Goal: Transaction & Acquisition: Register for event/course

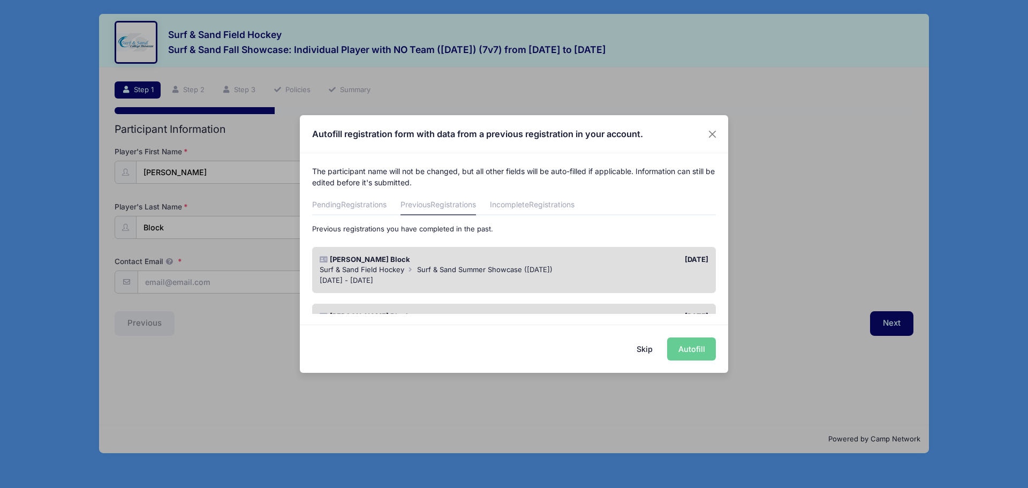
click at [637, 349] on button "Skip" at bounding box center [645, 348] width 38 height 23
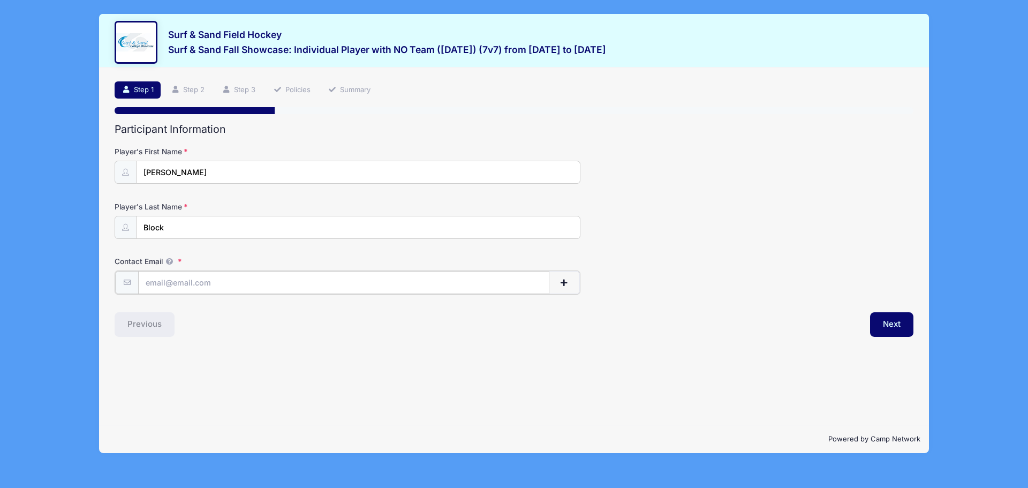
click at [239, 280] on input "Contact Email" at bounding box center [343, 282] width 411 height 23
type input "[EMAIL_ADDRESS][DOMAIN_NAME]"
click at [886, 321] on button "Next" at bounding box center [891, 323] width 43 height 25
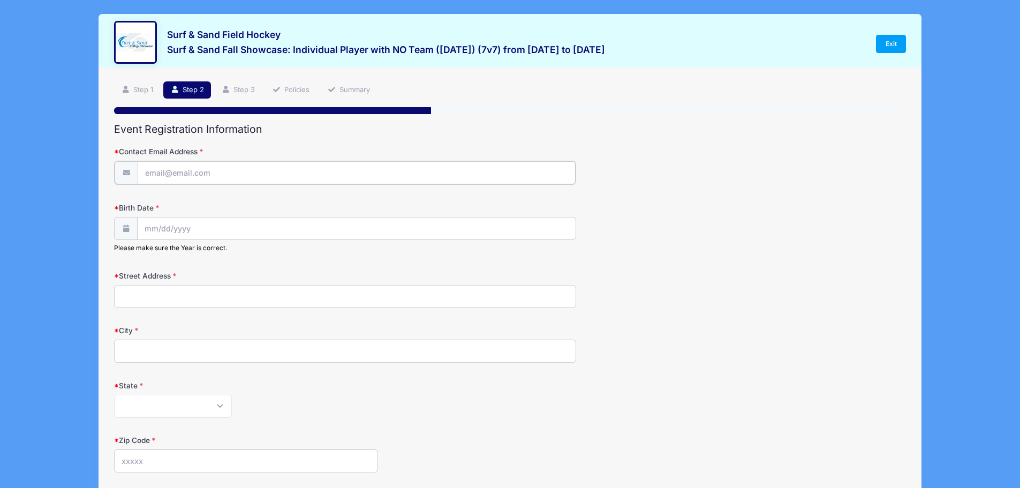
click at [199, 174] on input "Contact Email Address" at bounding box center [357, 172] width 438 height 23
type input "[EMAIL_ADDRESS][DOMAIN_NAME]"
click at [246, 257] on input "2025" at bounding box center [238, 256] width 35 height 16
click at [252, 258] on span at bounding box center [251, 260] width 7 height 8
click at [251, 260] on span at bounding box center [251, 260] width 7 height 8
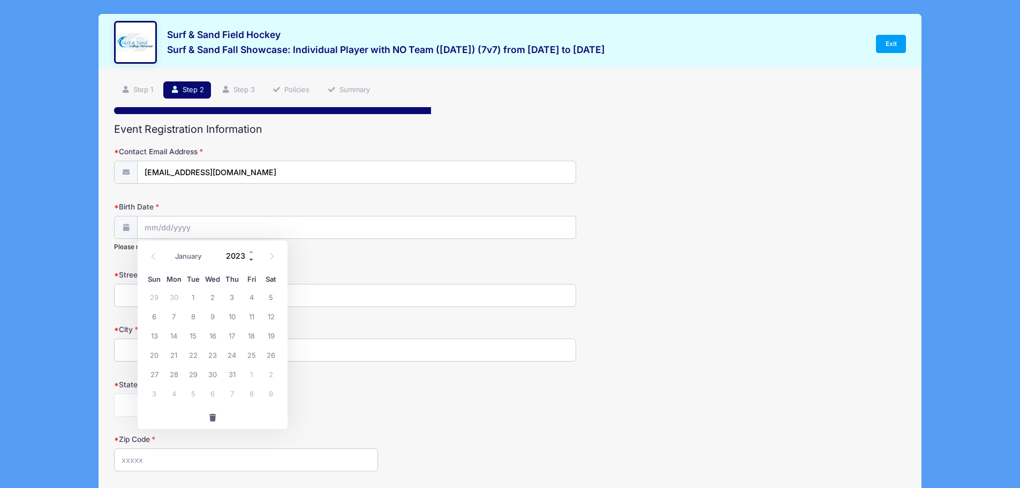
click at [251, 260] on span at bounding box center [251, 260] width 7 height 8
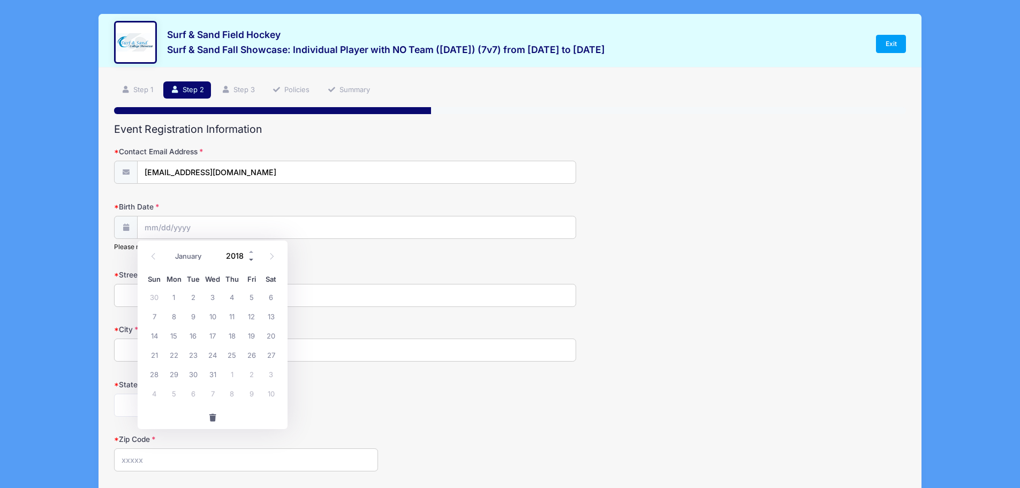
click at [251, 260] on span at bounding box center [251, 260] width 7 height 8
type input "2017"
click at [209, 254] on select "January February March April May June July August September October November De…" at bounding box center [194, 257] width 48 height 14
select select "0"
click at [170, 250] on select "January February March April May June July August September October November De…" at bounding box center [194, 257] width 48 height 14
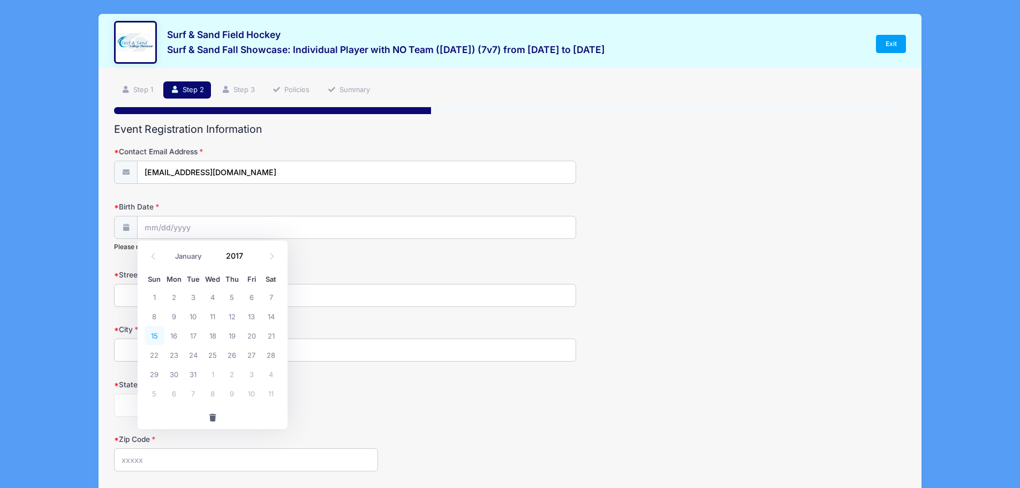
click at [153, 337] on span "15" at bounding box center [154, 335] width 19 height 19
type input "[DATE]"
click at [155, 300] on input "Street Address" at bounding box center [345, 295] width 462 height 23
type input "[STREET_ADDRESS][PERSON_NAME]"
type input "[GEOGRAPHIC_DATA]"
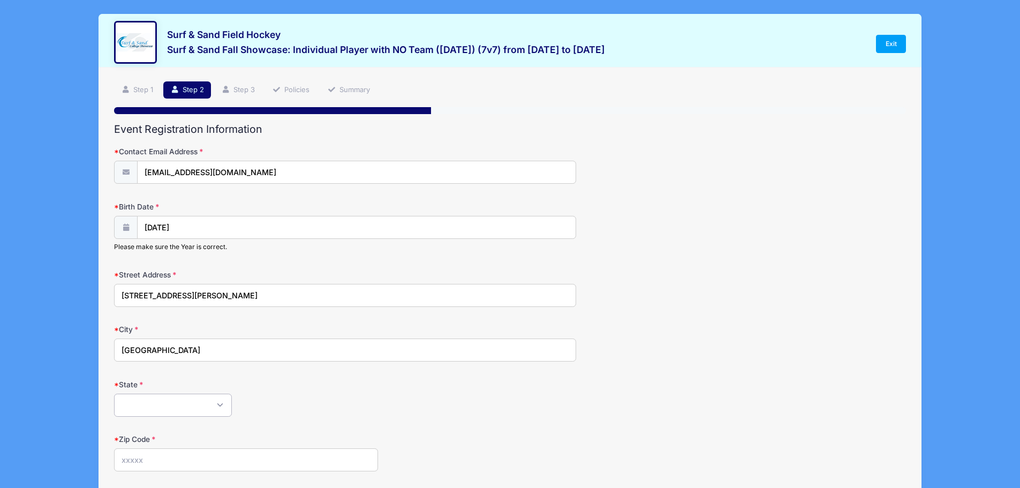
click at [219, 408] on select "Alabama Alaska American Samoa Arizona Arkansas Armed Forces Africa Armed Forces…" at bounding box center [173, 405] width 118 height 23
select select "NJ"
click at [114, 394] on select "Alabama Alaska American Samoa Arizona Arkansas Armed Forces Africa Armed Forces…" at bounding box center [173, 405] width 118 height 23
click at [255, 393] on div "State Alabama Alaska American Samoa Arizona Arkansas Armed Forces Africa Armed …" at bounding box center [510, 397] width 792 height 37
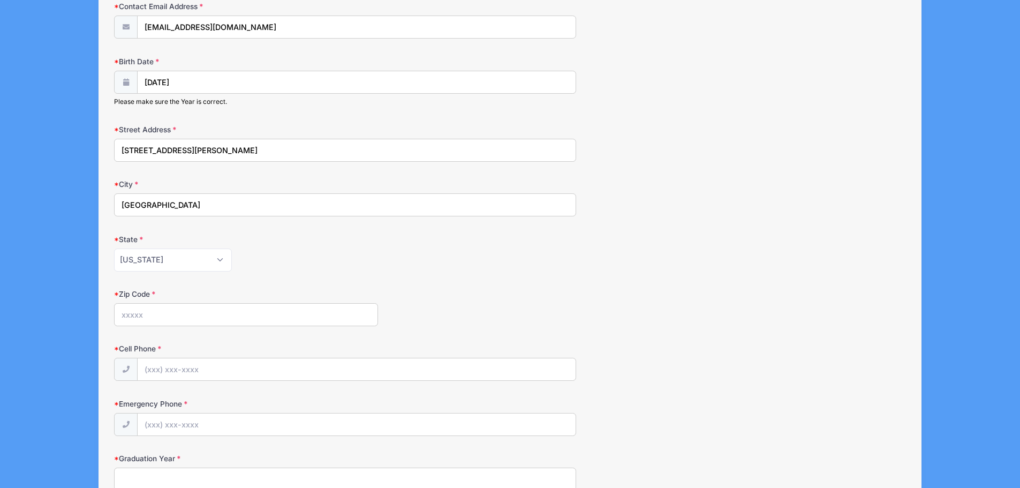
scroll to position [161, 0]
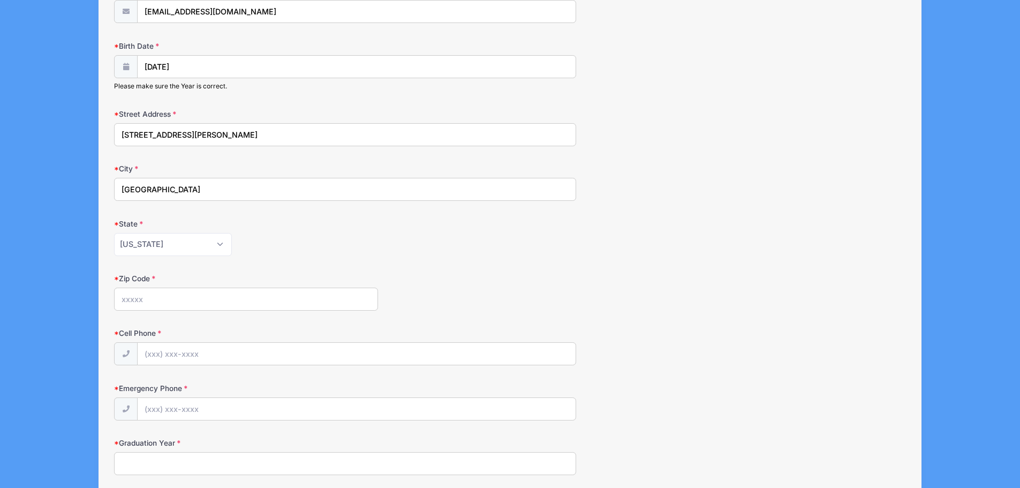
click at [157, 302] on input "Zip Code" at bounding box center [246, 299] width 264 height 23
type input "08732"
click at [180, 349] on input "Cell Phone" at bounding box center [357, 354] width 438 height 23
type input "[PHONE_NUMBER]"
click at [186, 407] on input "Emergency Phone" at bounding box center [357, 409] width 438 height 23
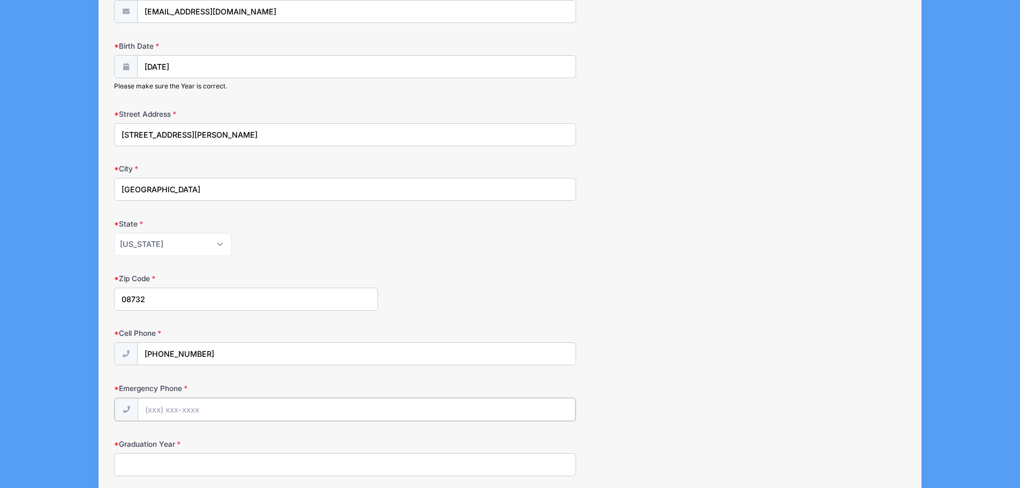
type input "[PHONE_NUMBER]"
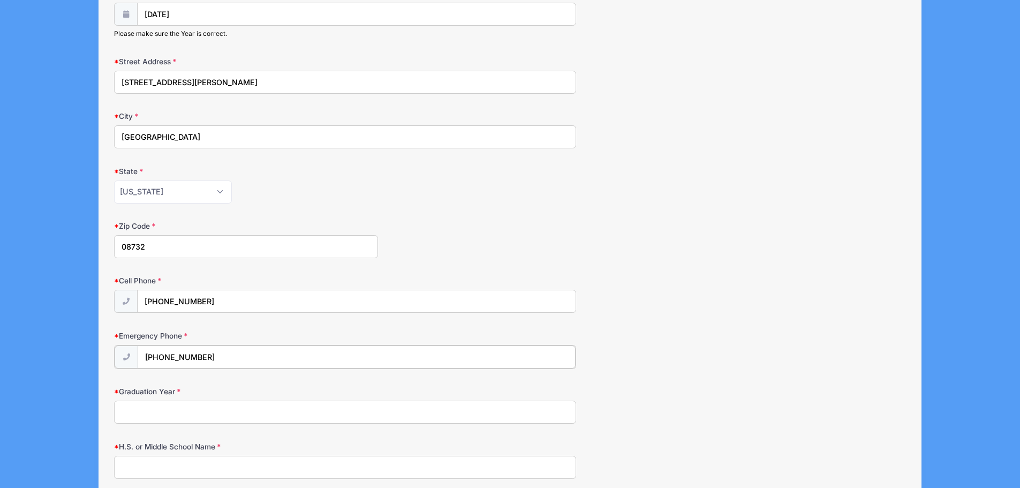
scroll to position [375, 0]
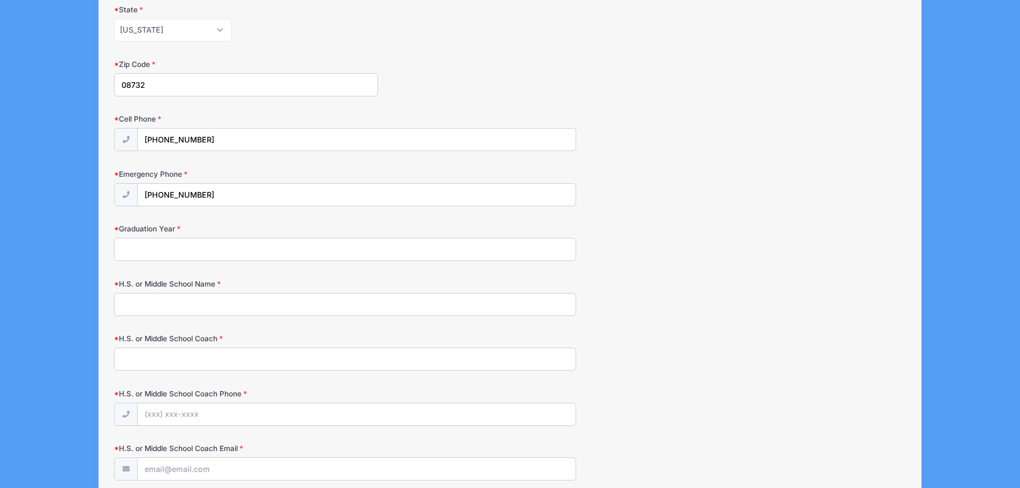
click at [223, 246] on input "Graduation Year" at bounding box center [345, 249] width 462 height 23
type input "2035"
click at [183, 301] on input "H.S. or Middle School Name" at bounding box center [345, 304] width 462 height 23
click at [175, 358] on input "H.S. or Middle School Coach" at bounding box center [345, 359] width 462 height 23
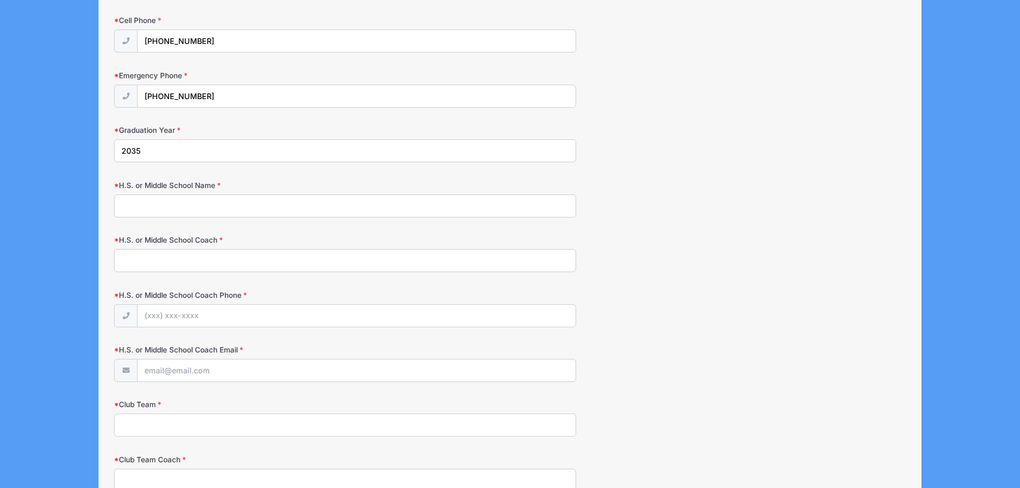
scroll to position [482, 0]
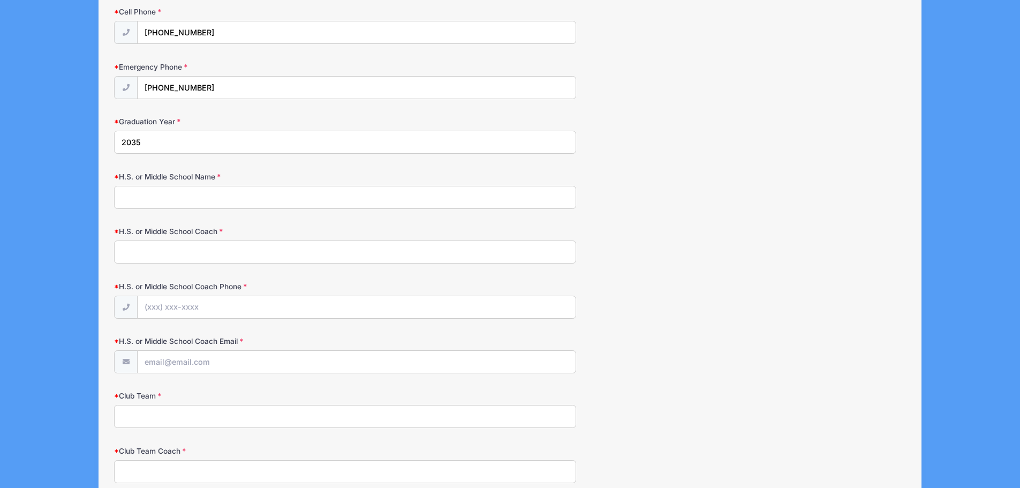
click at [147, 196] on input "H.S. or Middle School Name" at bounding box center [345, 197] width 462 height 23
type input "[GEOGRAPHIC_DATA]"
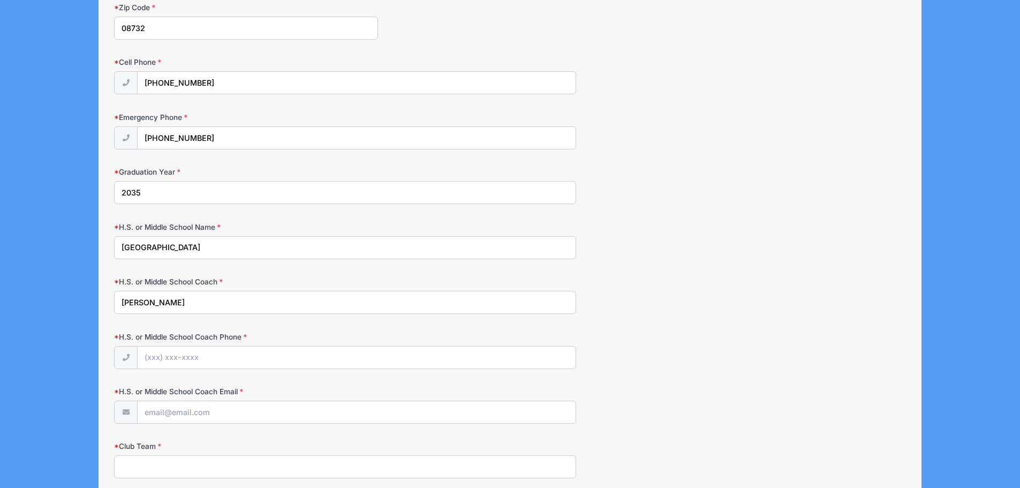
scroll to position [536, 0]
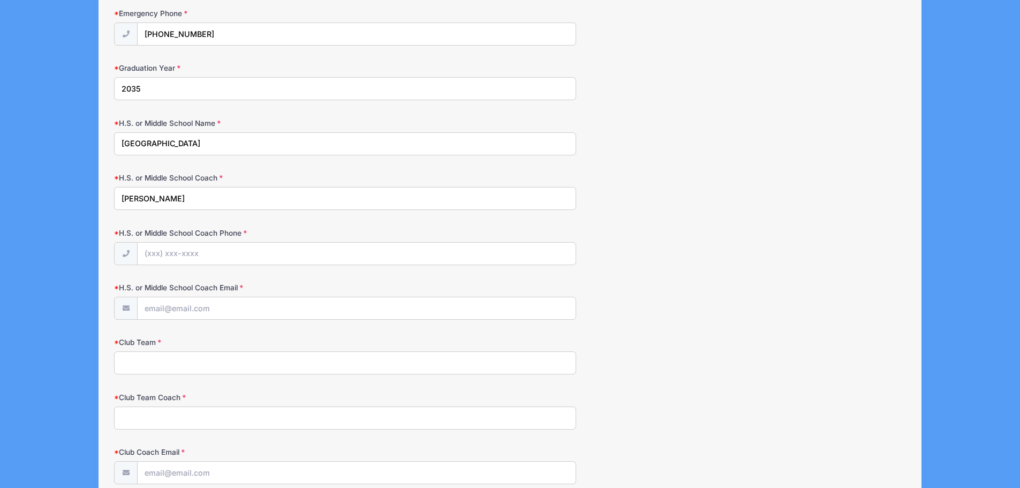
type input "[PERSON_NAME]"
click at [157, 253] on input "H.S. or Middle School Coach Phone" at bounding box center [357, 254] width 438 height 23
type input "[PHONE_NUMBER]"
click at [170, 311] on input "H.S. or Middle School Coach Email" at bounding box center [357, 308] width 438 height 23
type input "[EMAIL_ADDRESS][DOMAIN_NAME]"
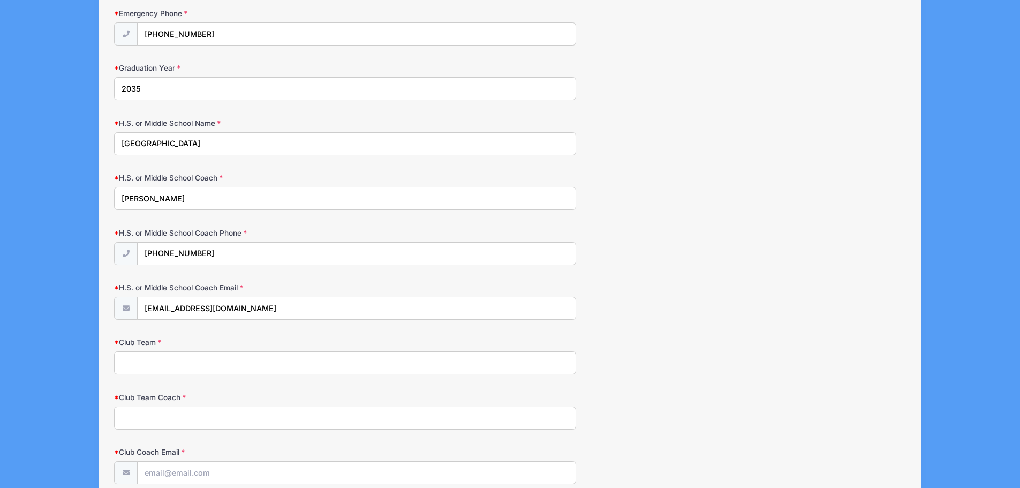
click at [143, 353] on input "Club Team" at bounding box center [345, 362] width 462 height 23
type input "Unattached"
click at [150, 416] on input "Club Team Coach" at bounding box center [345, 418] width 462 height 23
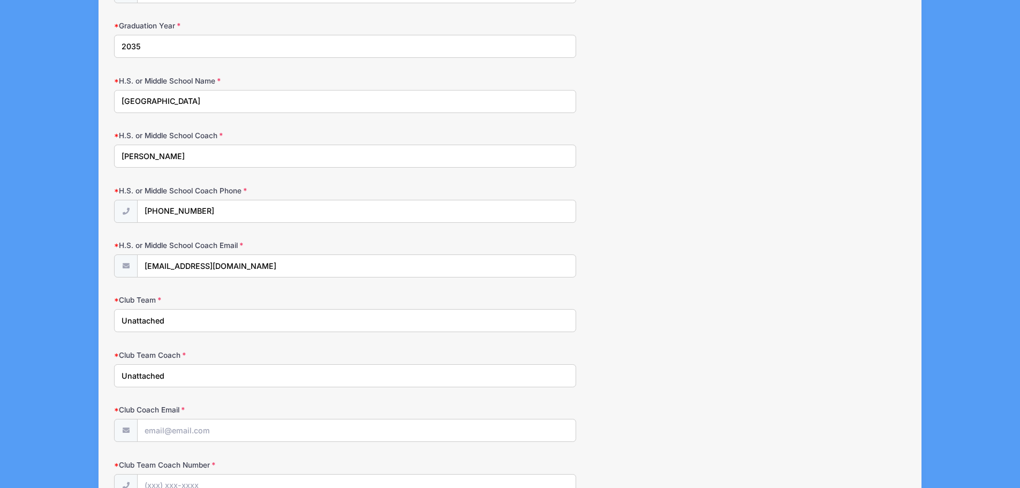
scroll to position [696, 0]
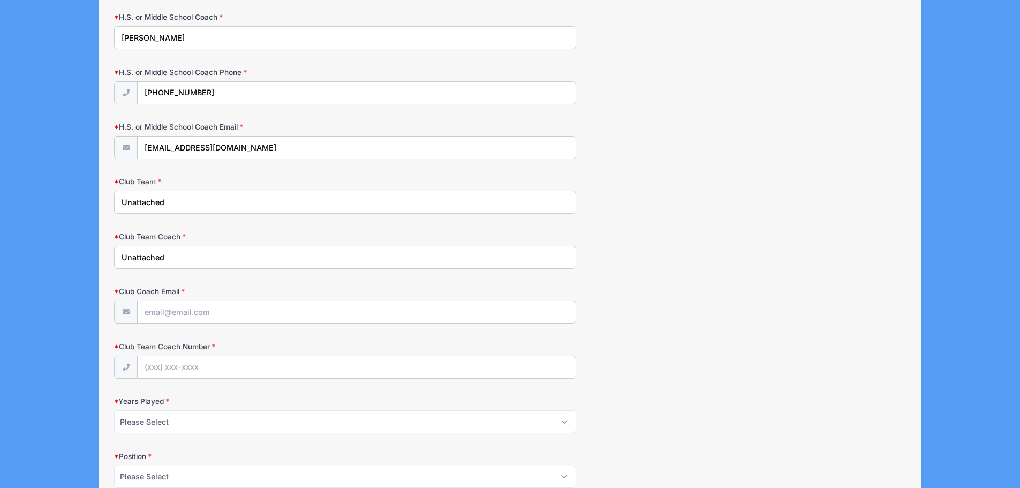
type input "Unattached"
click at [157, 307] on input "Club Coach Email" at bounding box center [357, 312] width 438 height 23
type input "[EMAIL_ADDRESS][DOMAIN_NAME]"
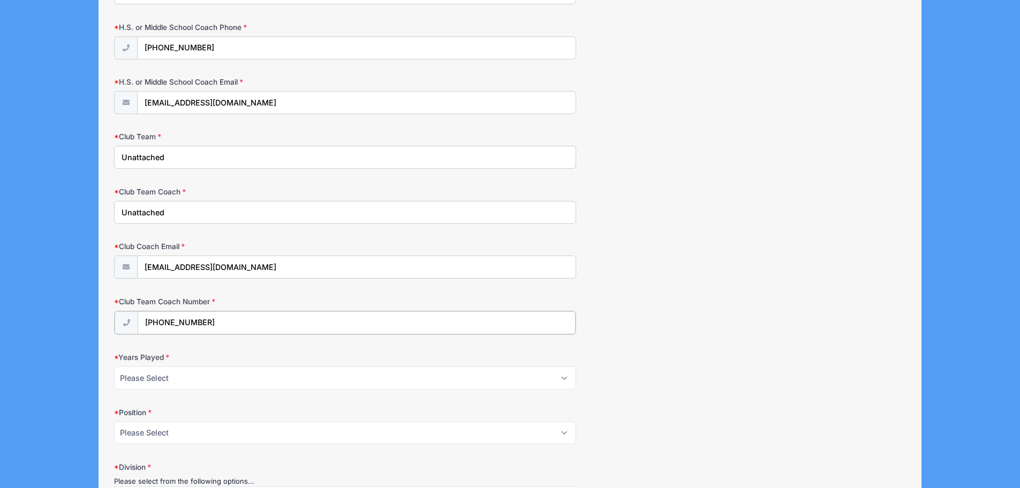
scroll to position [803, 0]
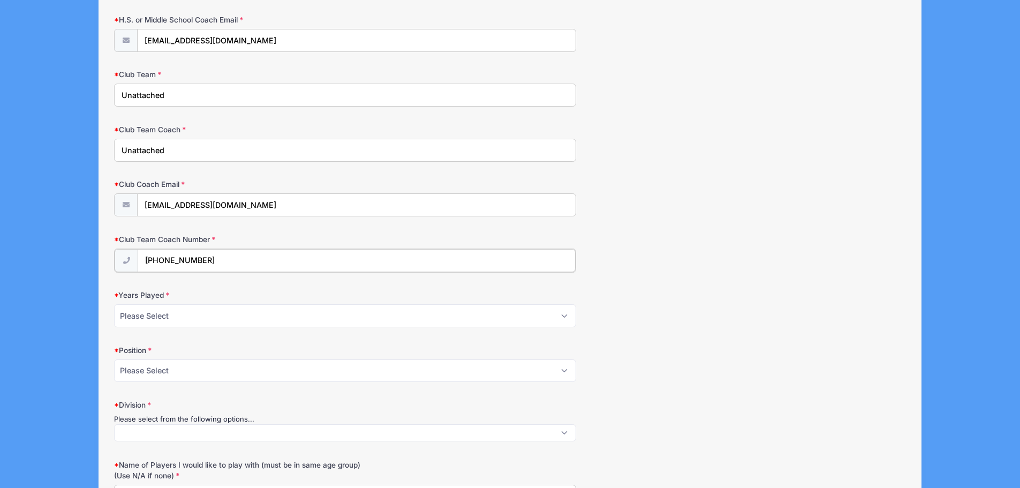
type input "[PHONE_NUMBER]"
click at [206, 317] on select "Please Select 1 2 3 4 5 6 7 8 9 10+" at bounding box center [345, 314] width 462 height 23
select select "3"
click at [114, 303] on select "Please Select 1 2 3 4 5 6 7 8 9 10+" at bounding box center [345, 314] width 462 height 23
click at [199, 368] on select "Please Select Forward Midfielder Fullback Goalie" at bounding box center [345, 369] width 462 height 23
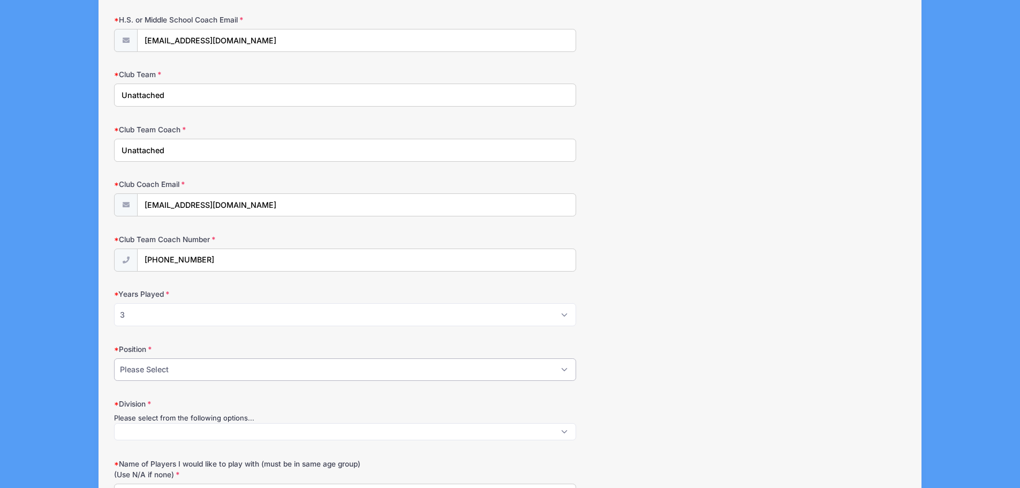
select select "Forward"
click at [114, 358] on select "Please Select Forward Midfielder Fullback Goalie" at bounding box center [345, 369] width 462 height 23
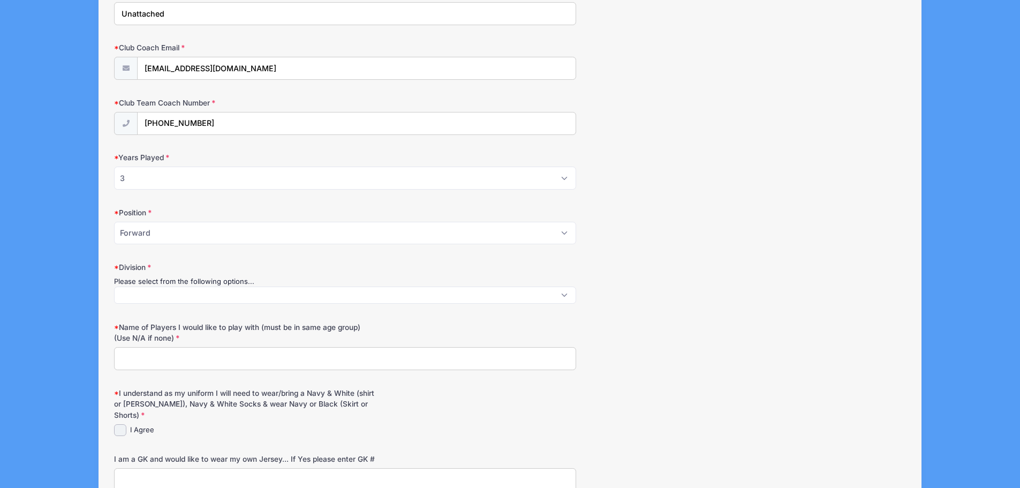
scroll to position [964, 0]
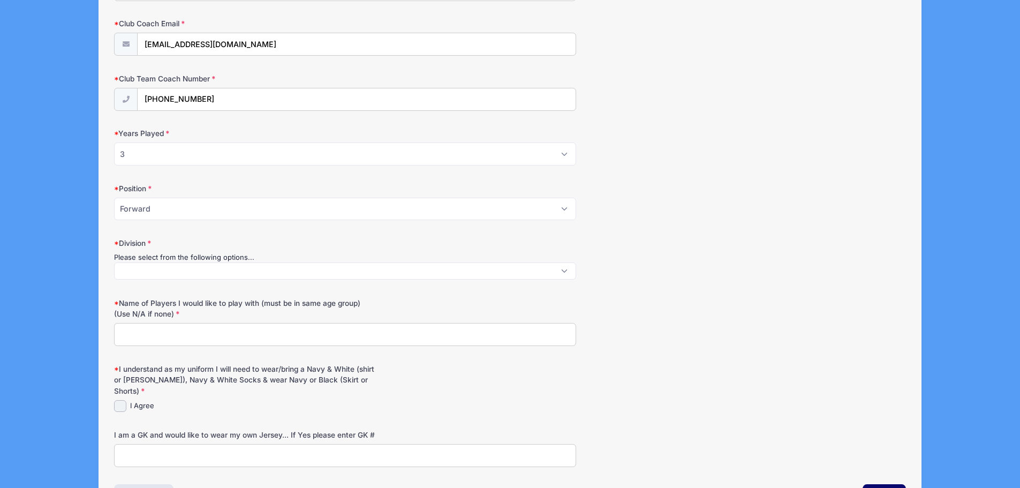
click at [206, 274] on span at bounding box center [345, 270] width 462 height 17
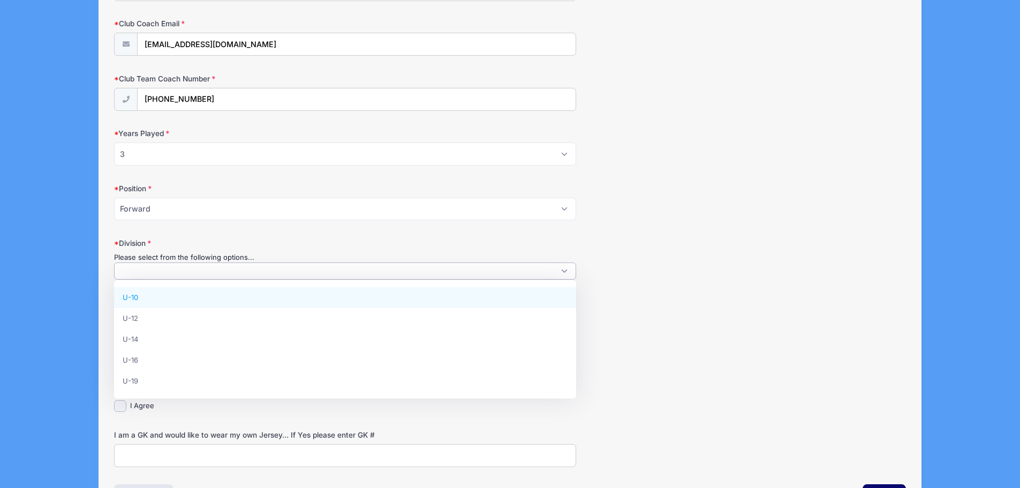
select select "U-10"
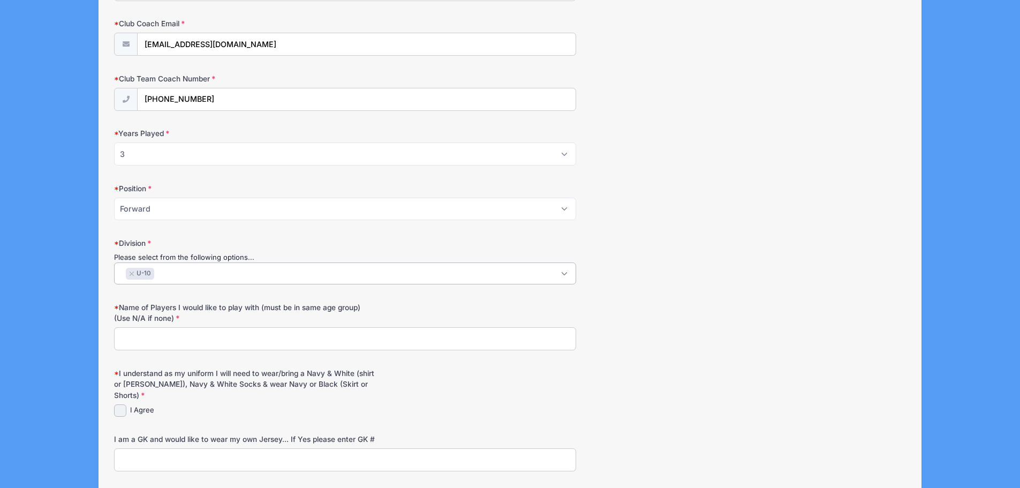
click at [194, 275] on span "× U-10" at bounding box center [345, 273] width 462 height 22
click at [164, 275] on button "×" at bounding box center [163, 274] width 6 height 4
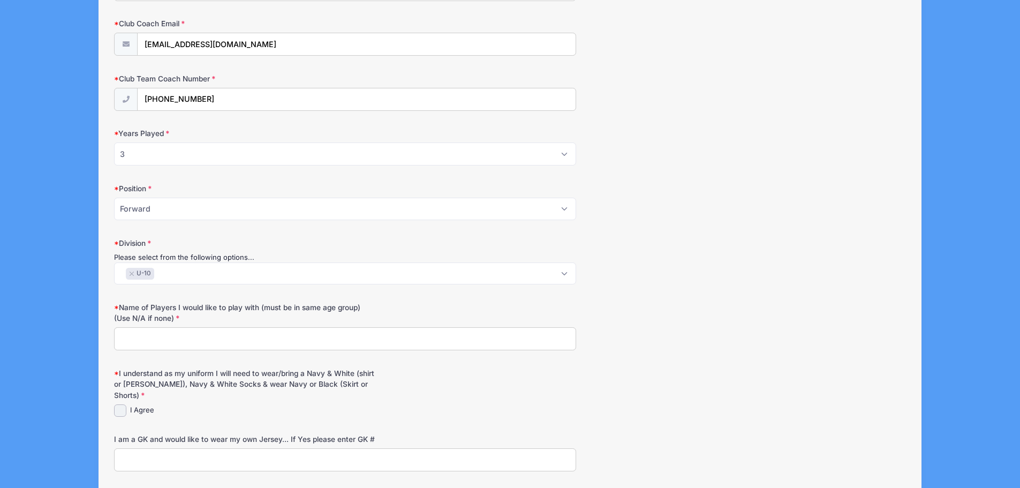
click at [144, 338] on input "Name of Players I would like to play with (must be in same age group) (Use N/A …" at bounding box center [345, 338] width 462 height 23
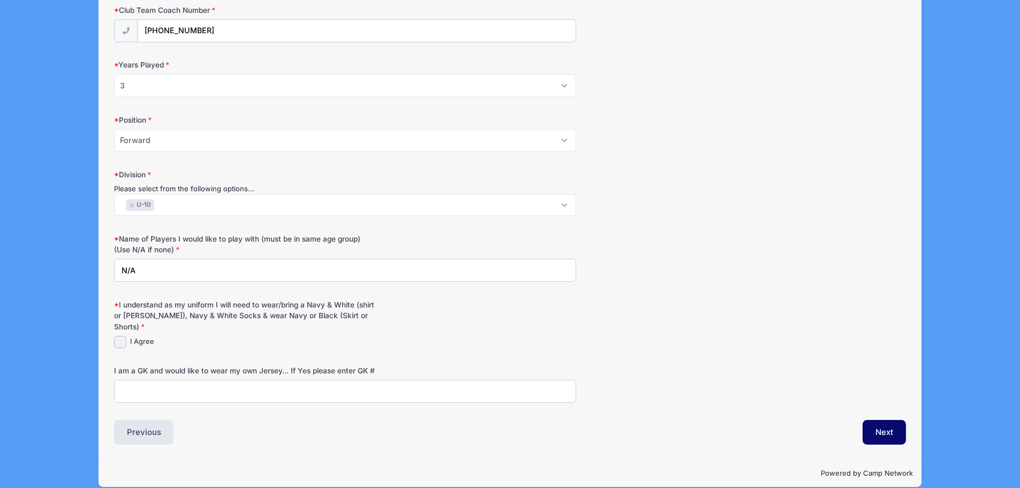
scroll to position [1035, 0]
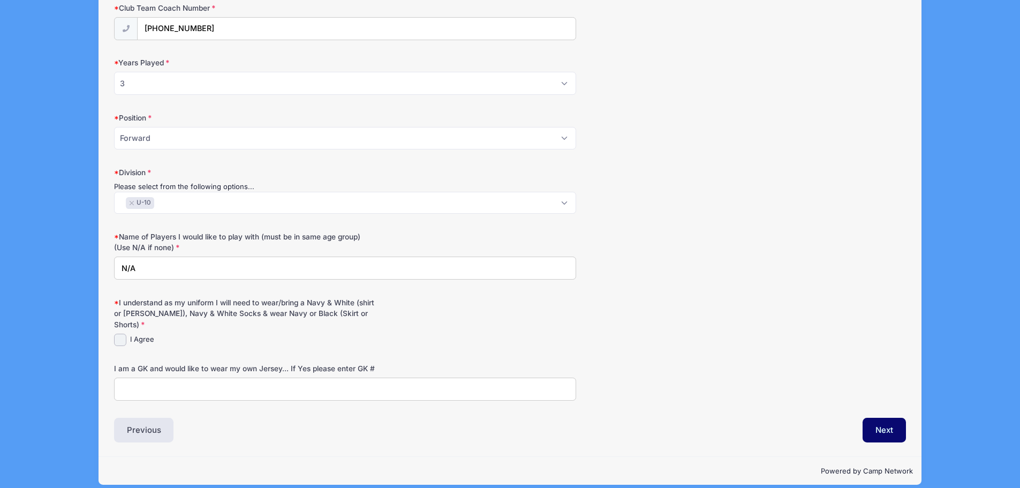
type input "N/A"
click at [118, 334] on input "I Agree" at bounding box center [120, 340] width 12 height 12
checkbox input "true"
click at [877, 425] on button "Next" at bounding box center [884, 430] width 43 height 25
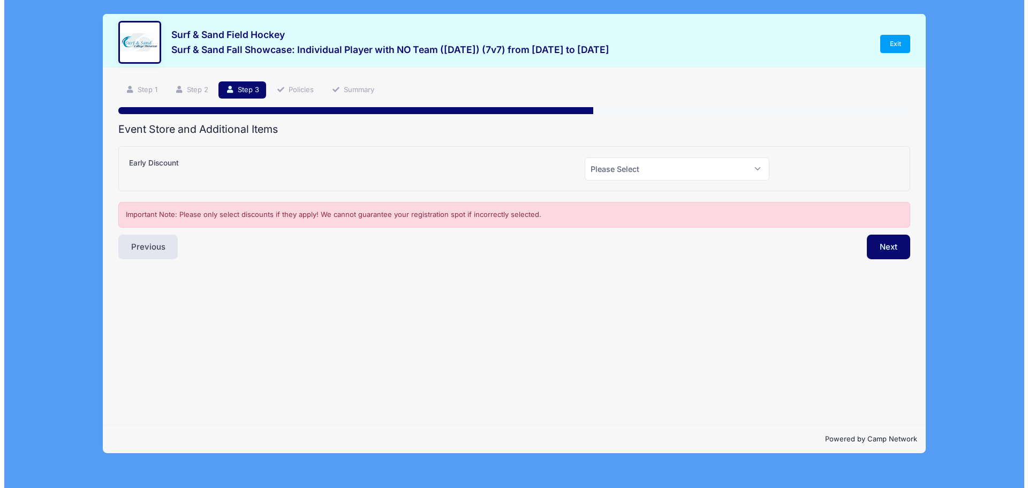
scroll to position [0, 0]
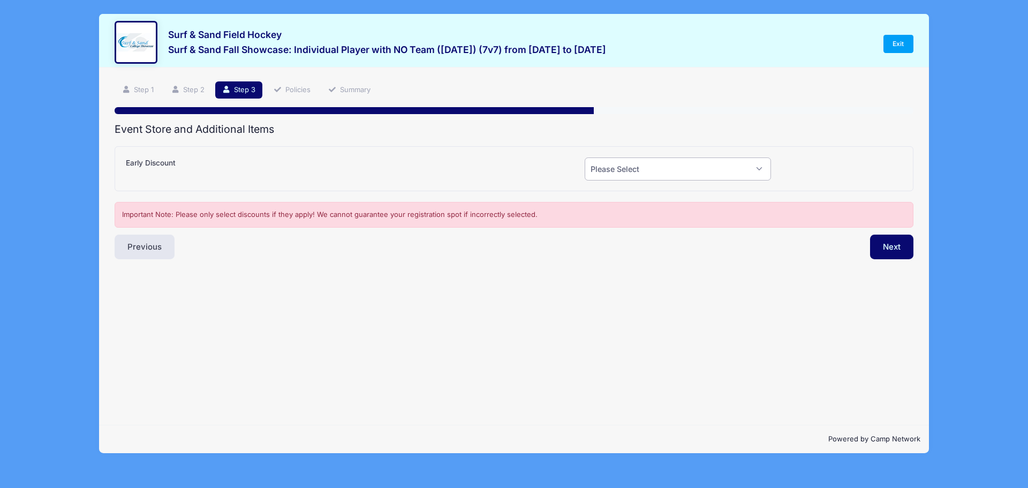
click at [665, 163] on select "Please Select Yes (-$10.00) No" at bounding box center [678, 168] width 186 height 23
click at [524, 235] on div "Next" at bounding box center [716, 247] width 405 height 25
click at [623, 117] on div "Step 3 /7 Step 1 Step 2 Step 3 Policies Summary Participant Information Player'…" at bounding box center [514, 170] width 799 height 178
click at [884, 247] on button "Next" at bounding box center [891, 247] width 43 height 25
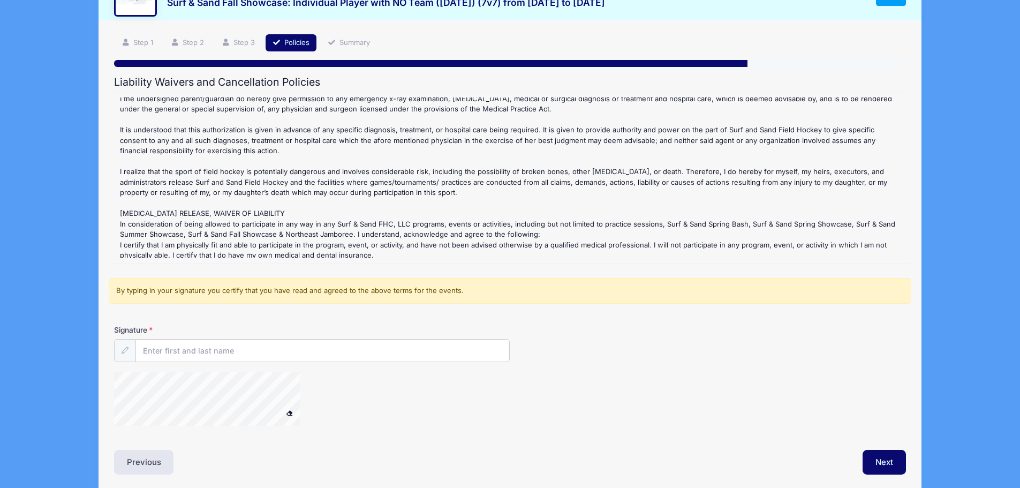
scroll to position [90, 0]
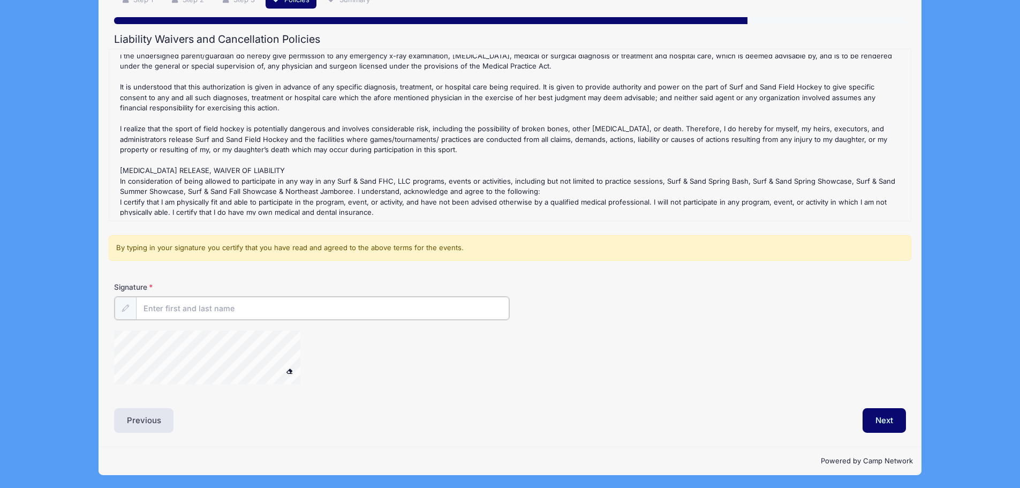
click at [193, 311] on input "Signature" at bounding box center [323, 308] width 374 height 23
type input "[PERSON_NAME]"
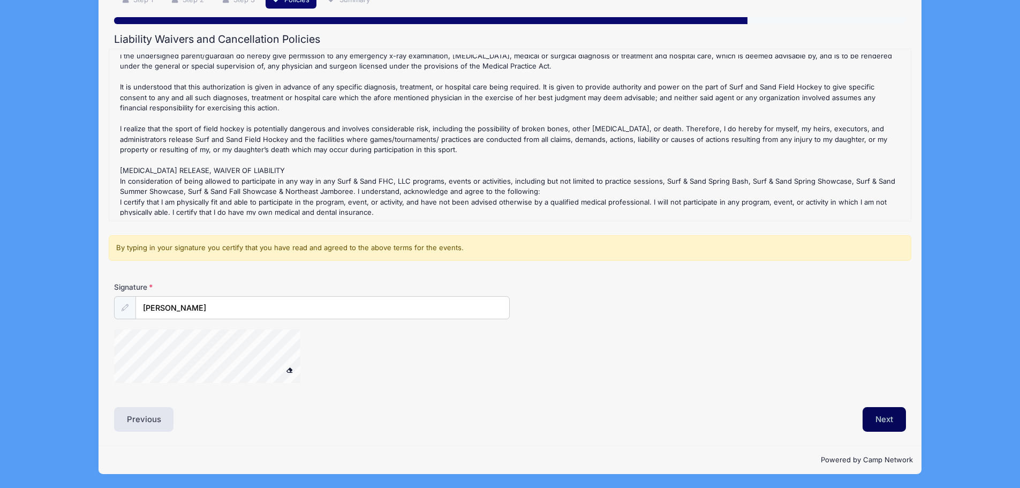
click at [886, 418] on button "Next" at bounding box center [884, 419] width 43 height 25
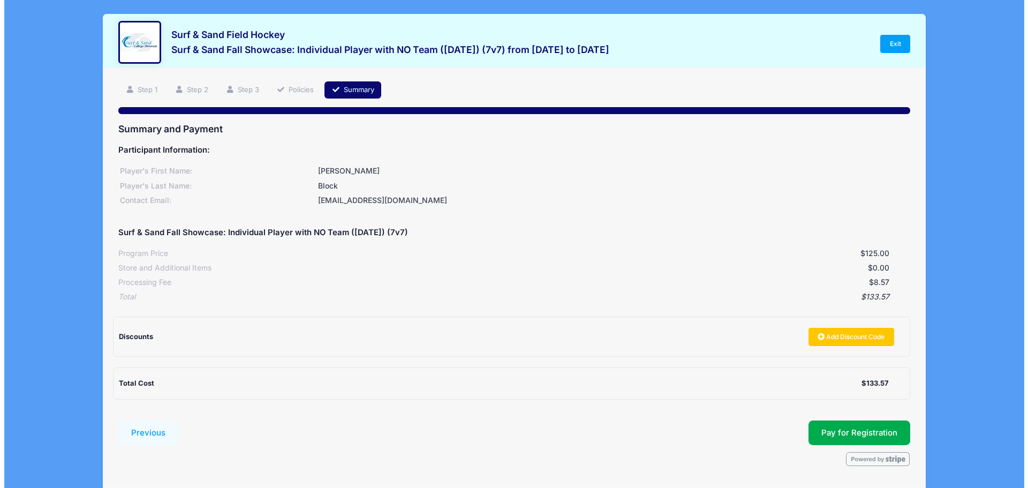
scroll to position [34, 0]
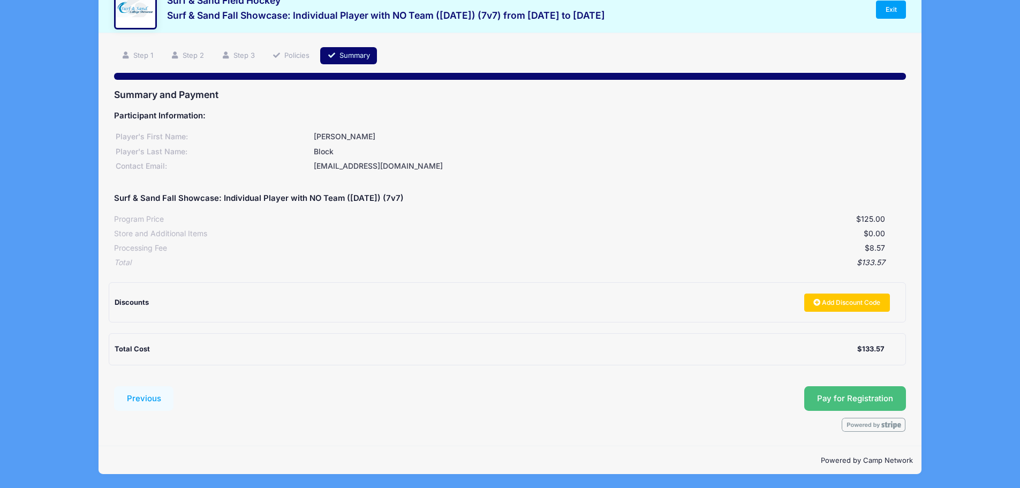
click at [835, 392] on button "Pay for Registration" at bounding box center [855, 398] width 102 height 25
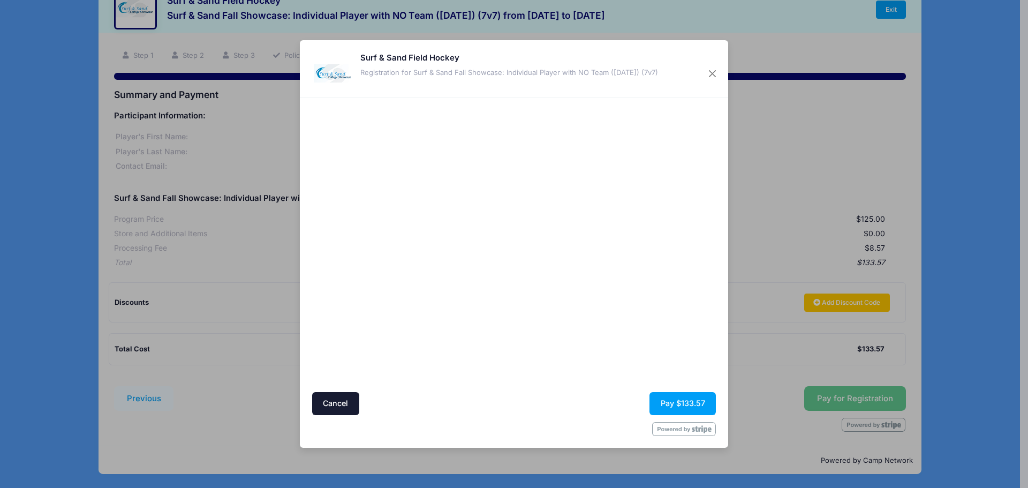
click at [496, 405] on div "Cancel Pay $133.57" at bounding box center [514, 403] width 404 height 23
click at [677, 402] on button "Pay $133.57" at bounding box center [683, 403] width 66 height 23
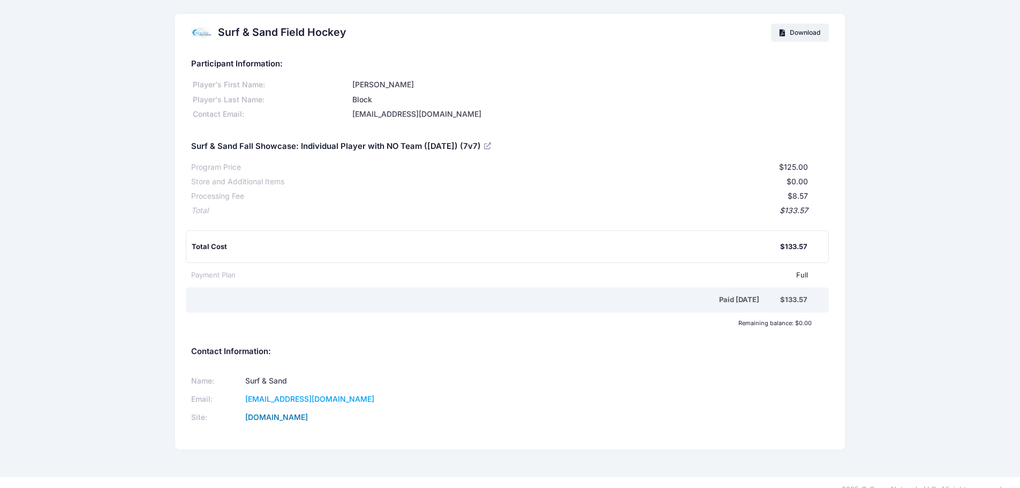
click at [290, 416] on link "www.surfandsandfieldhockey.com" at bounding box center [276, 416] width 63 height 9
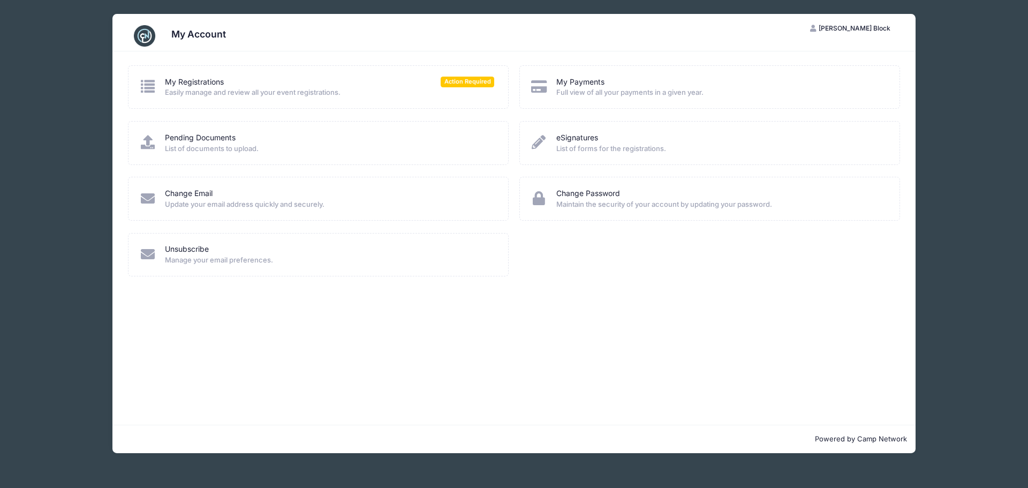
click at [229, 89] on span "Easily manage and review all your event registrations." at bounding box center [329, 92] width 329 height 11
click at [185, 82] on link "My Registrations" at bounding box center [194, 82] width 59 height 11
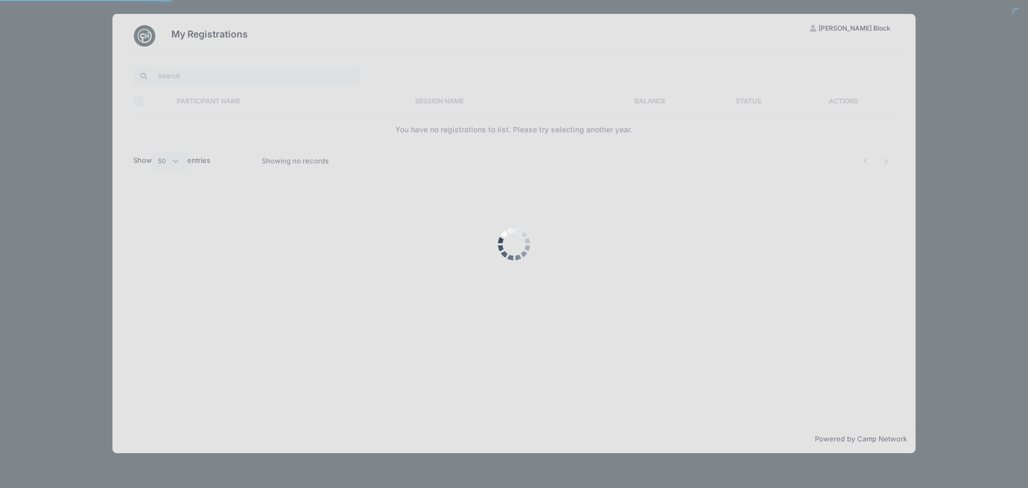
select select "50"
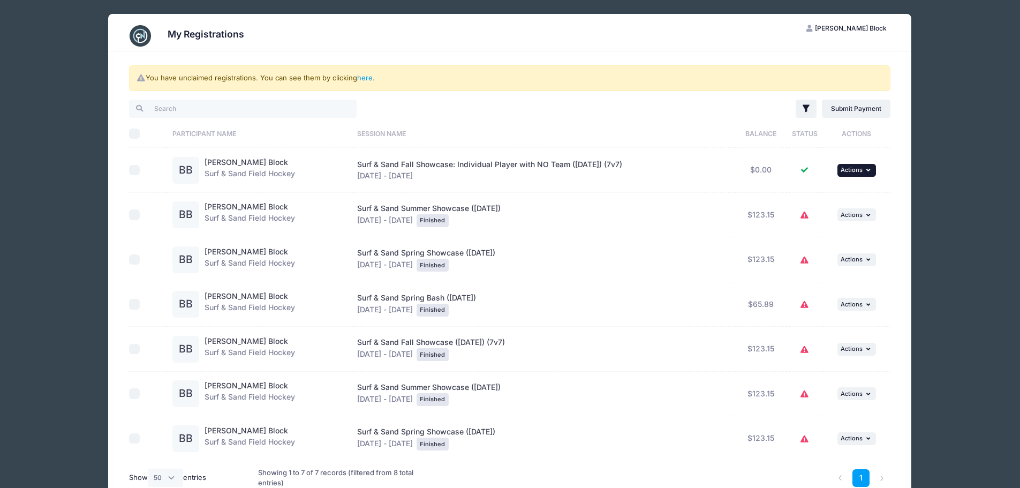
click at [860, 169] on span "Actions" at bounding box center [852, 169] width 22 height 7
click at [799, 190] on link "View Registration" at bounding box center [824, 194] width 97 height 20
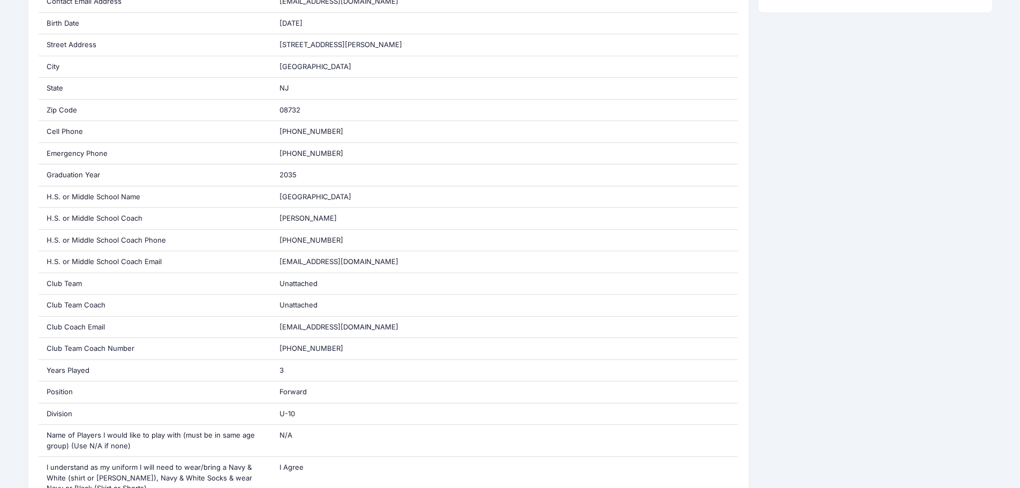
scroll to position [321, 0]
